Goal: Complete application form

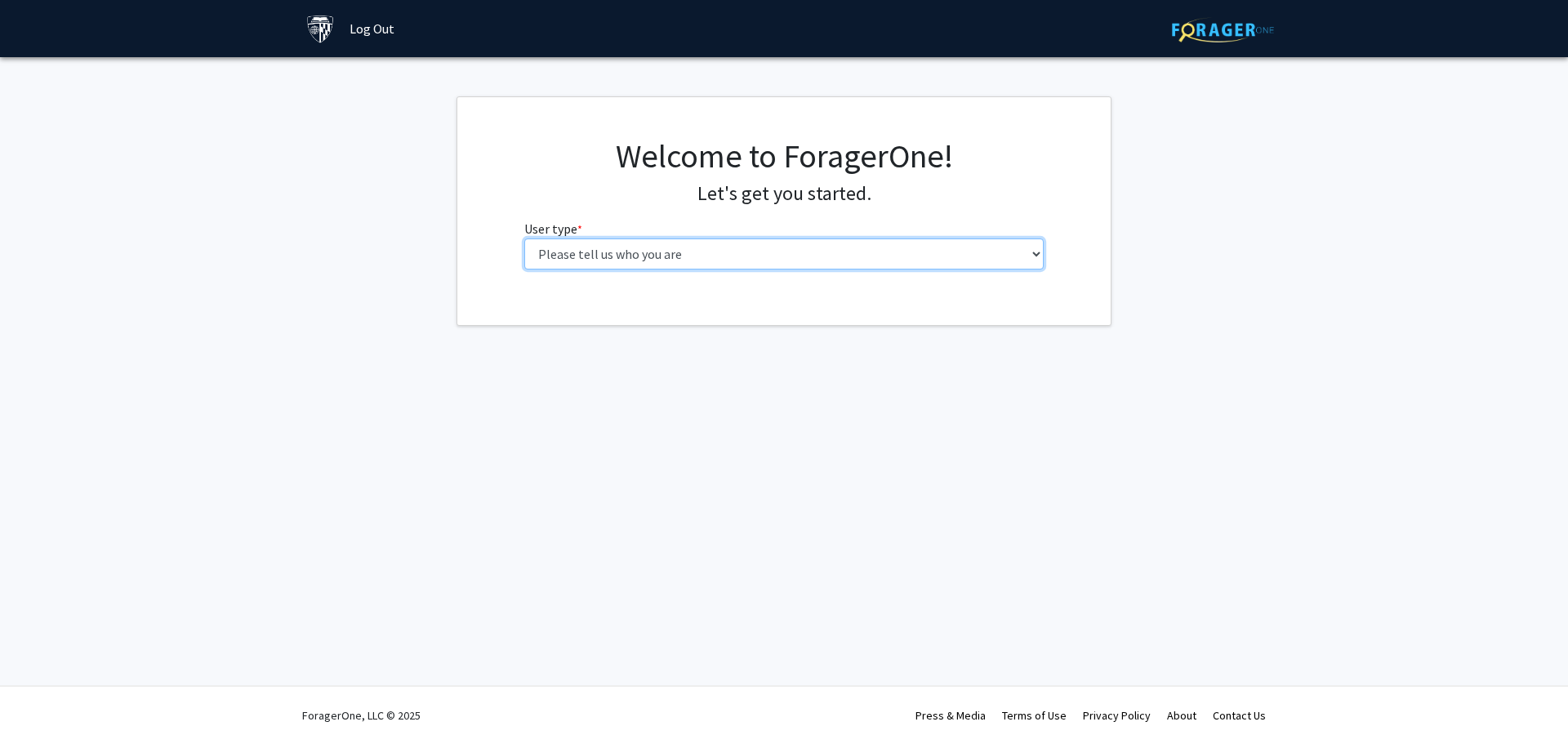
click at [624, 260] on select "Please tell us who you are Undergraduate Student Master's Student Doctoral Cand…" at bounding box center [784, 254] width 520 height 31
select select "2: masters"
click at [525, 239] on select "Please tell us who you are Undergraduate Student Master's Student Doctoral Cand…" at bounding box center [784, 254] width 520 height 31
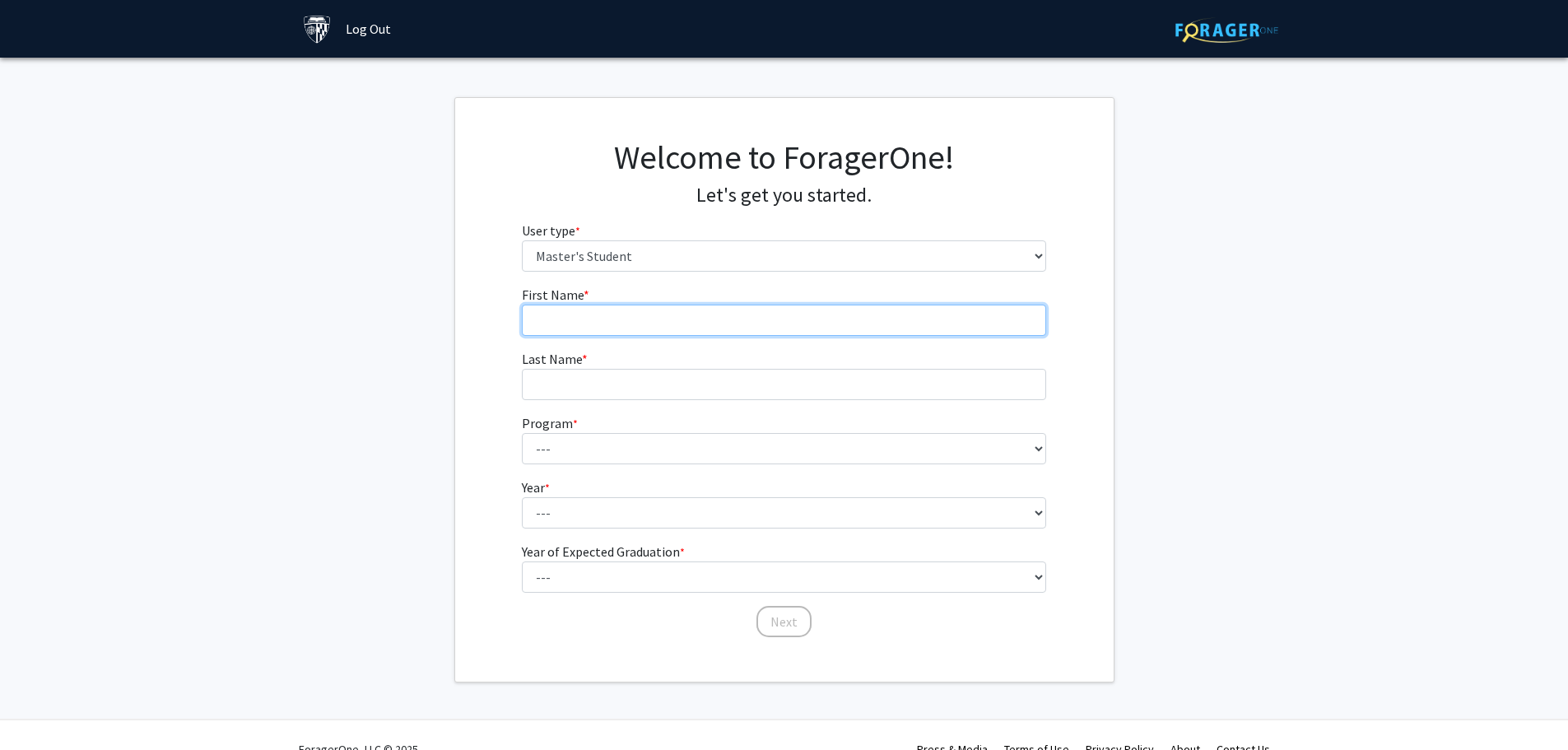
click at [638, 318] on input "First Name * required" at bounding box center [784, 320] width 524 height 31
type input "[PERSON_NAME]"
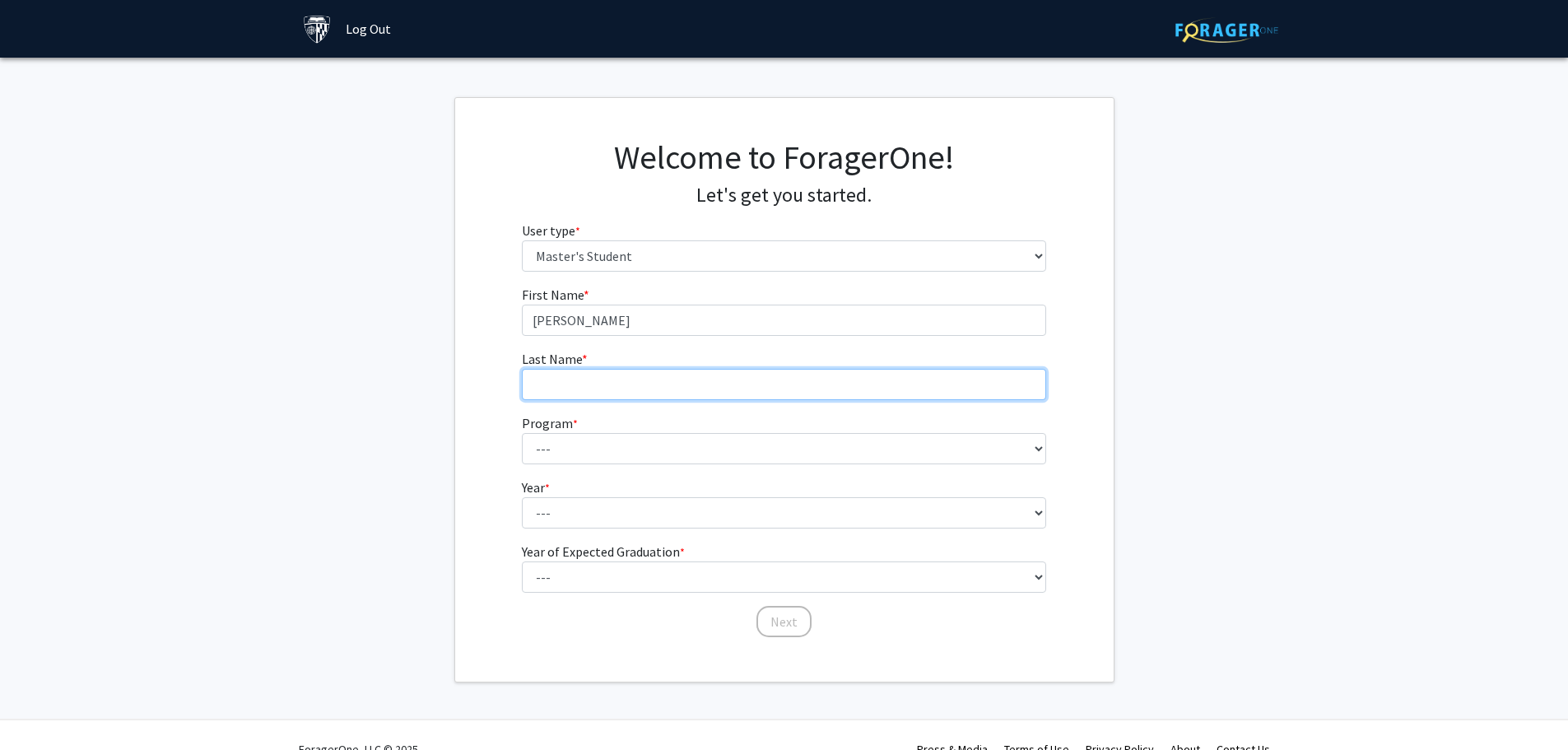
type input "[PERSON_NAME]"
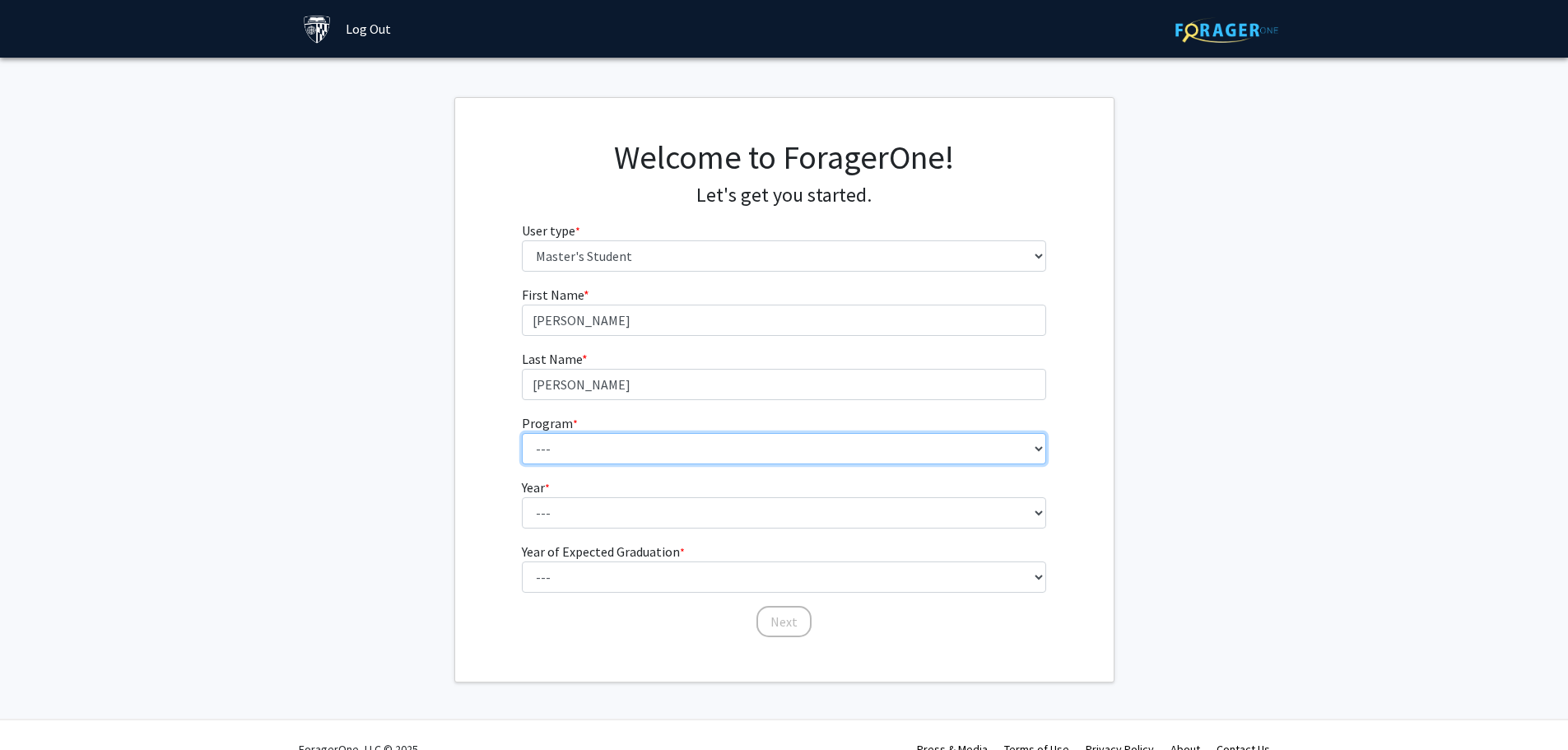
click at [629, 453] on select "--- Anatomy Education Applied and Computational Mathematics Applied Biomedical …" at bounding box center [784, 448] width 524 height 31
drag, startPoint x: 1173, startPoint y: 180, endPoint x: 1114, endPoint y: 214, distance: 68.1
click at [1172, 180] on fg-get-started "Welcome to ForagerOne! Let's get you started. User type * required Please tell …" at bounding box center [784, 389] width 1568 height 585
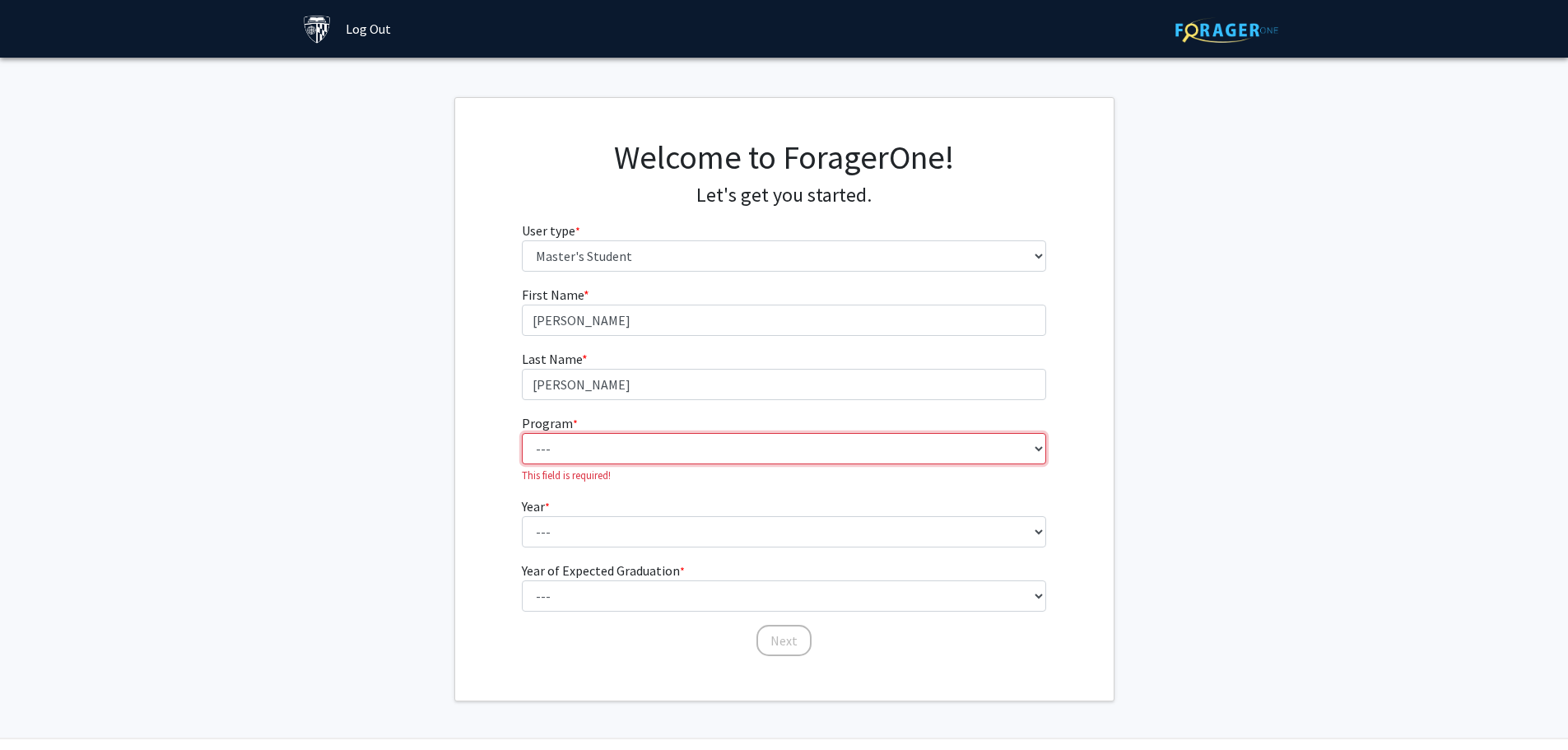
click at [631, 457] on select "--- Anatomy Education Applied and Computational Mathematics Applied Biomedical …" at bounding box center [784, 448] width 524 height 31
select select "30: 20"
click at [522, 433] on select "--- Anatomy Education Applied and Computational Mathematics Applied Biomedical …" at bounding box center [784, 448] width 524 height 31
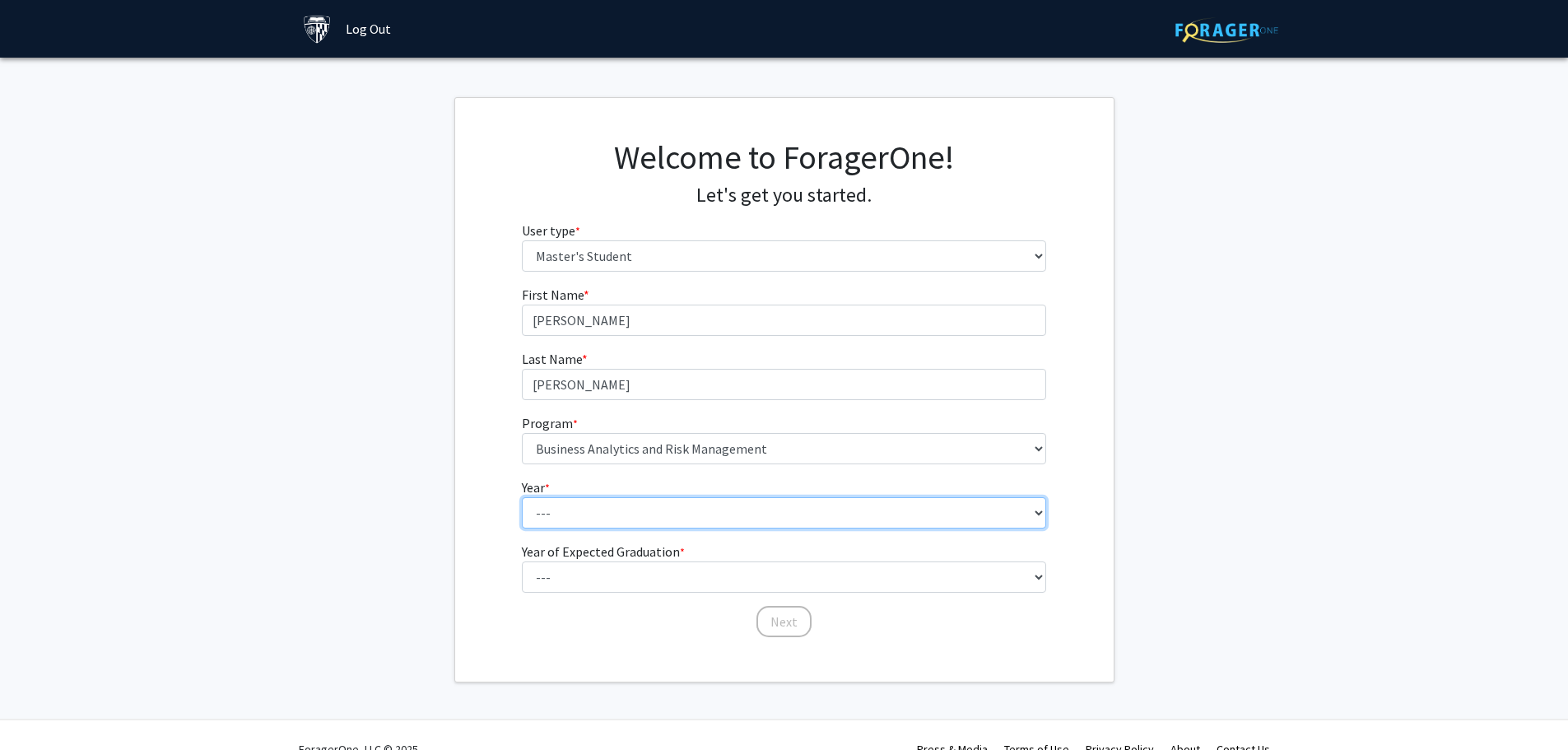
click at [582, 514] on select "--- First Year Second Year" at bounding box center [784, 512] width 524 height 31
select select "1: first_year"
click at [522, 497] on select "--- First Year Second Year" at bounding box center [784, 512] width 524 height 31
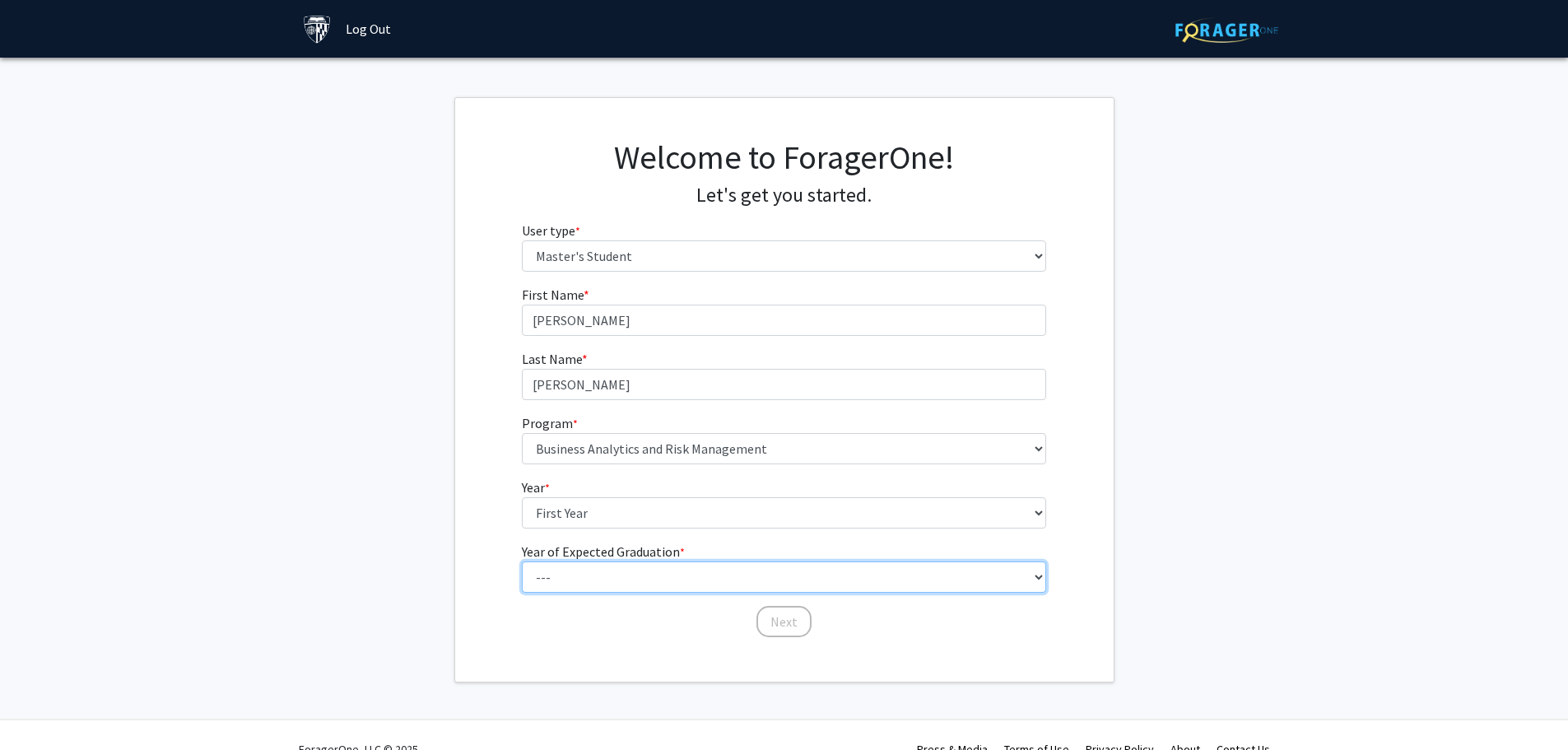
click at [610, 567] on select "--- 2025 2026 2027 2028 2029 2030 2031 2032 2033 2034" at bounding box center [784, 577] width 524 height 31
select select "3: 2027"
click at [522, 562] on select "--- 2025 2026 2027 2028 2029 2030 2031 2032 2033 2034" at bounding box center [784, 577] width 524 height 31
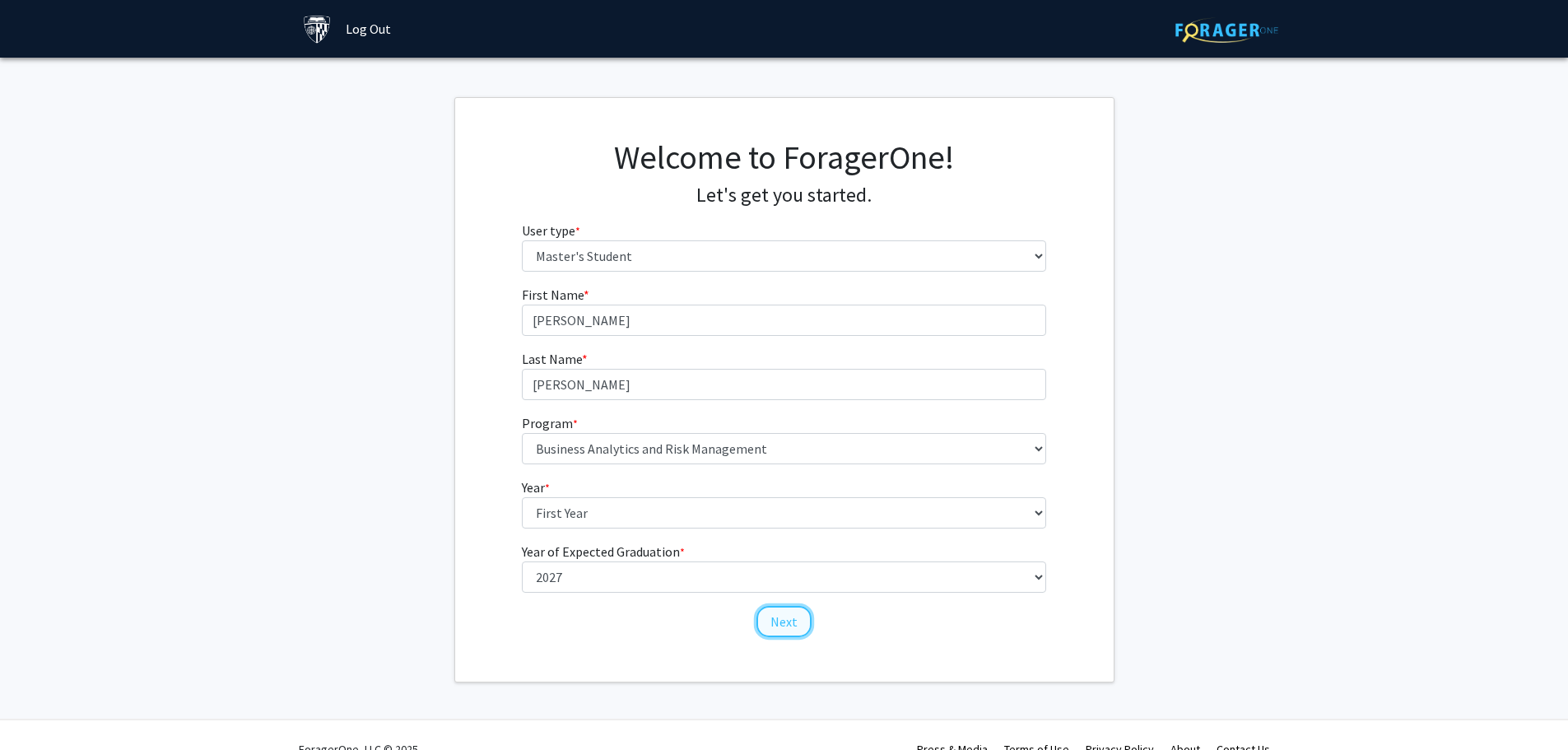
click at [783, 629] on button "Next" at bounding box center [784, 621] width 55 height 31
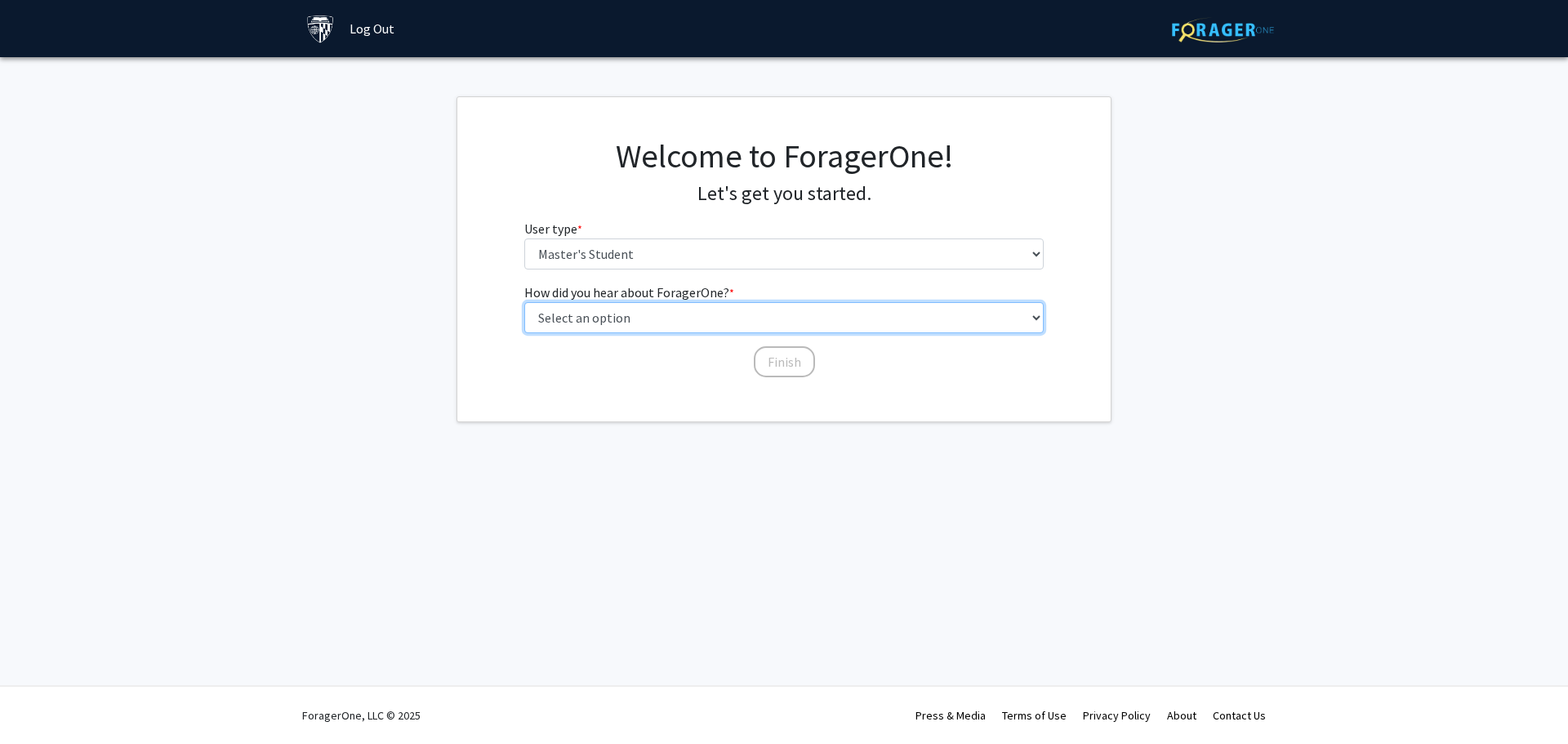
click at [690, 312] on select "Select an option Peer/student recommendation Faculty/staff recommendation Unive…" at bounding box center [784, 317] width 520 height 31
